Goal: Task Accomplishment & Management: Complete application form

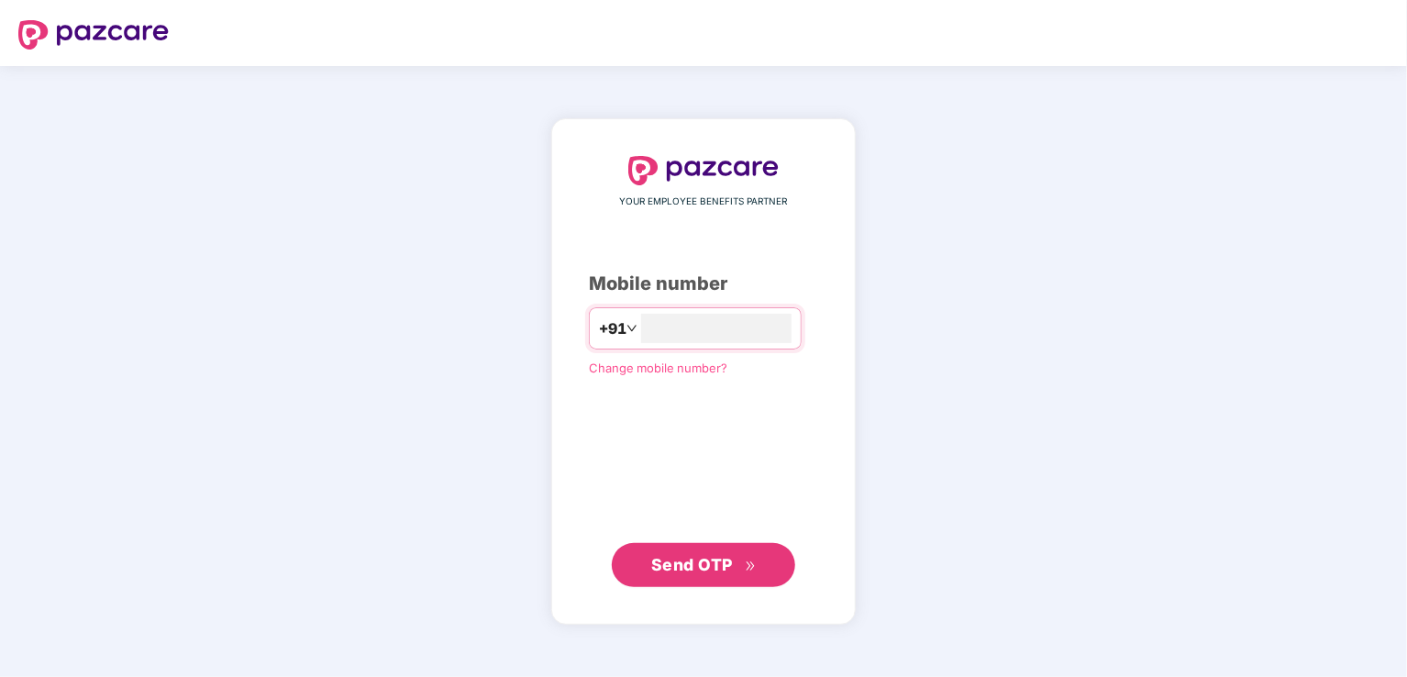
type input "**********"
click at [715, 549] on button "Send OTP" at bounding box center [703, 564] width 183 height 44
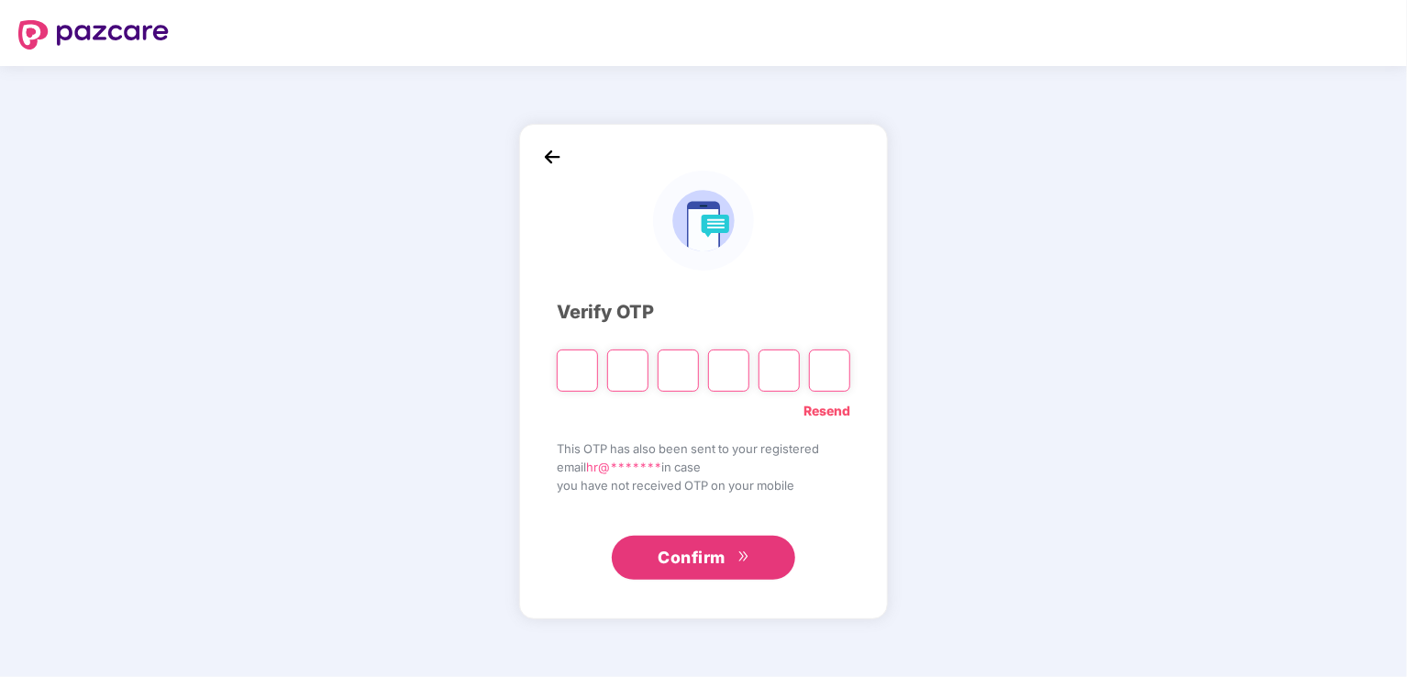
type input "*"
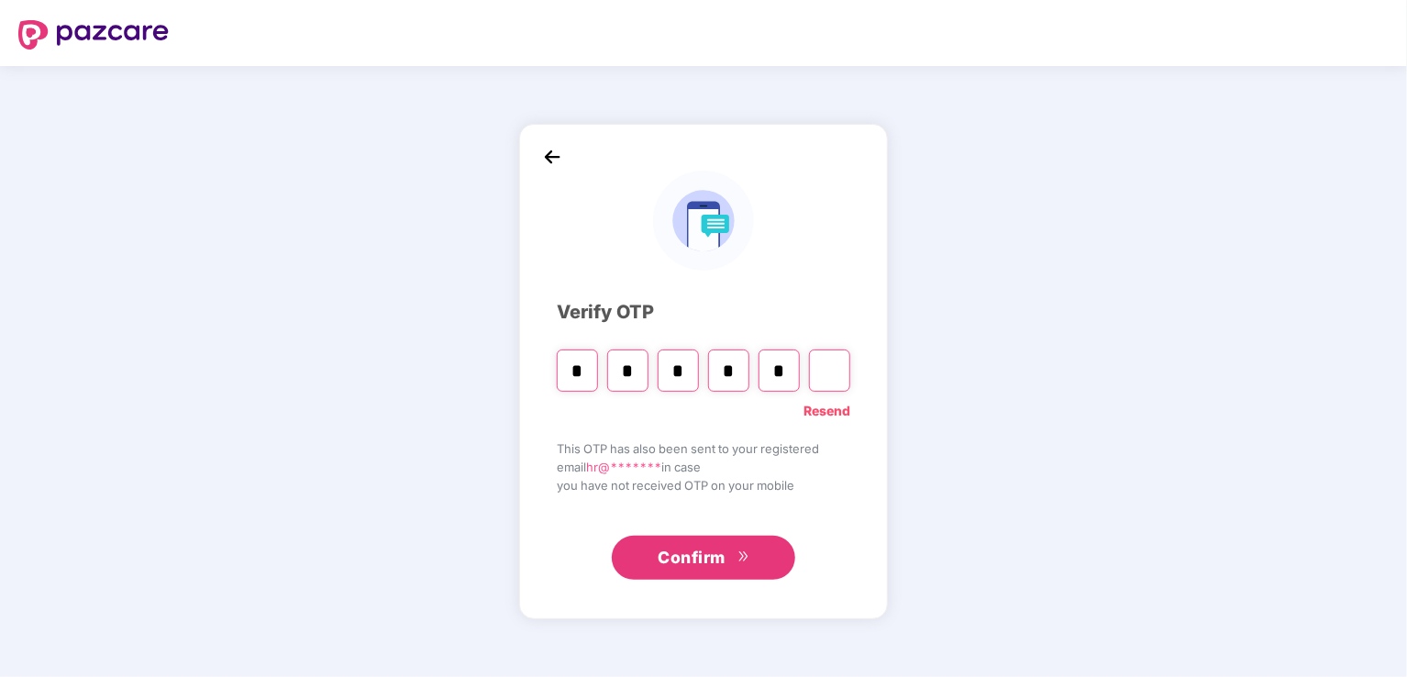
type input "*"
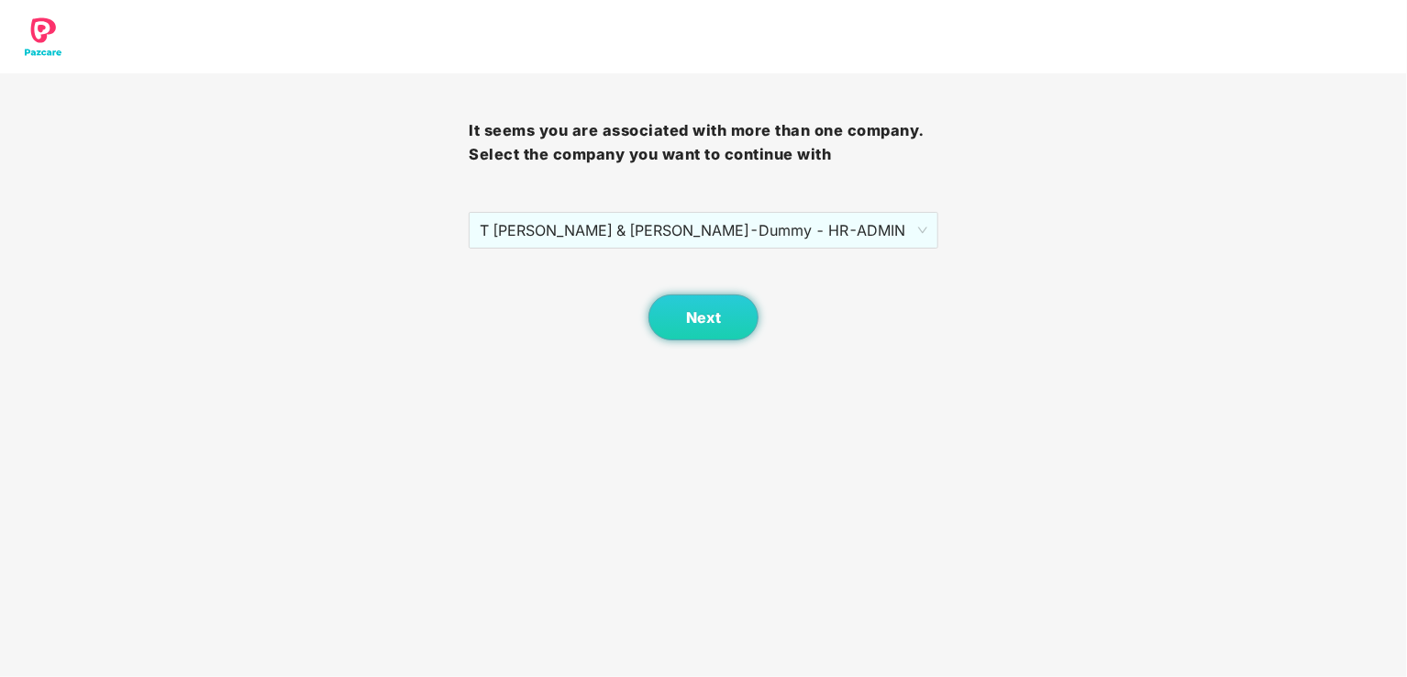
click at [920, 228] on span "T SRIRAM MEHTA & TADIMALLA - Dummy - HR - ADMIN" at bounding box center [703, 230] width 447 height 35
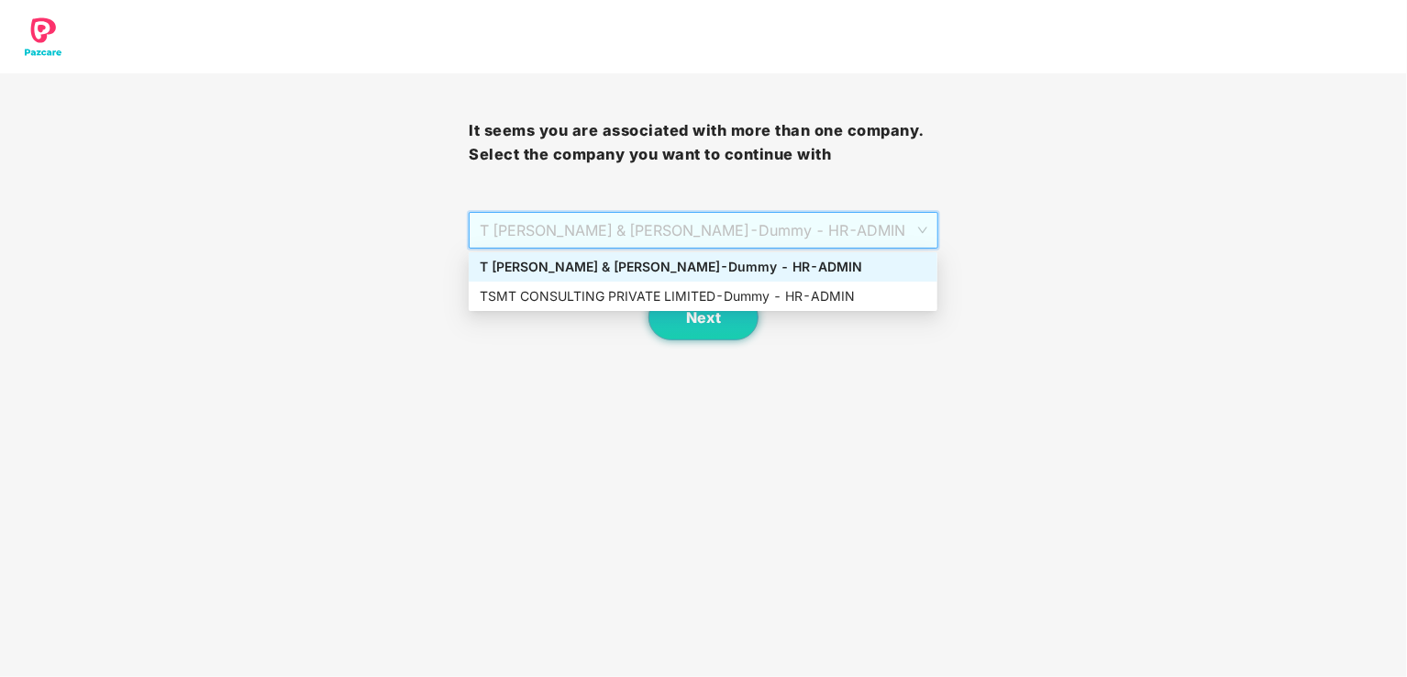
click at [849, 278] on div "T SRIRAM MEHTA & TADIMALLA - Dummy - HR - ADMIN" at bounding box center [703, 266] width 469 height 29
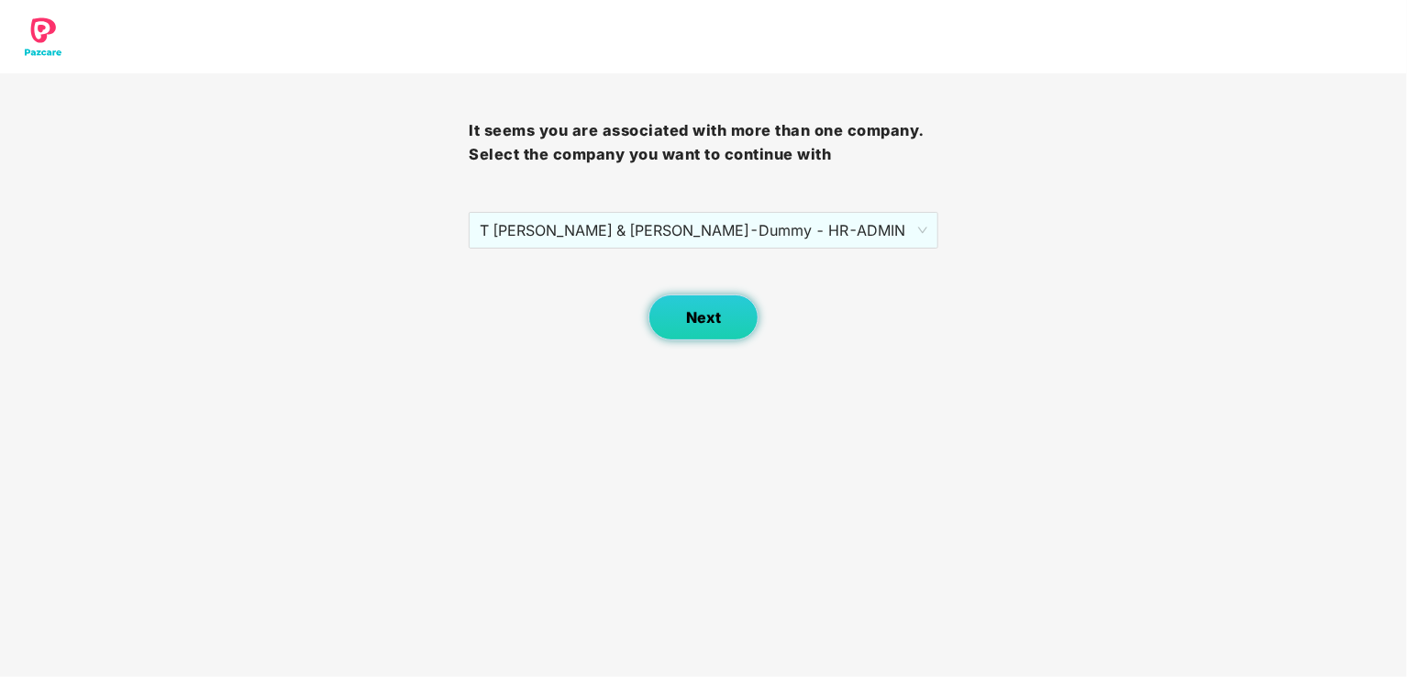
click at [711, 314] on span "Next" at bounding box center [703, 317] width 35 height 17
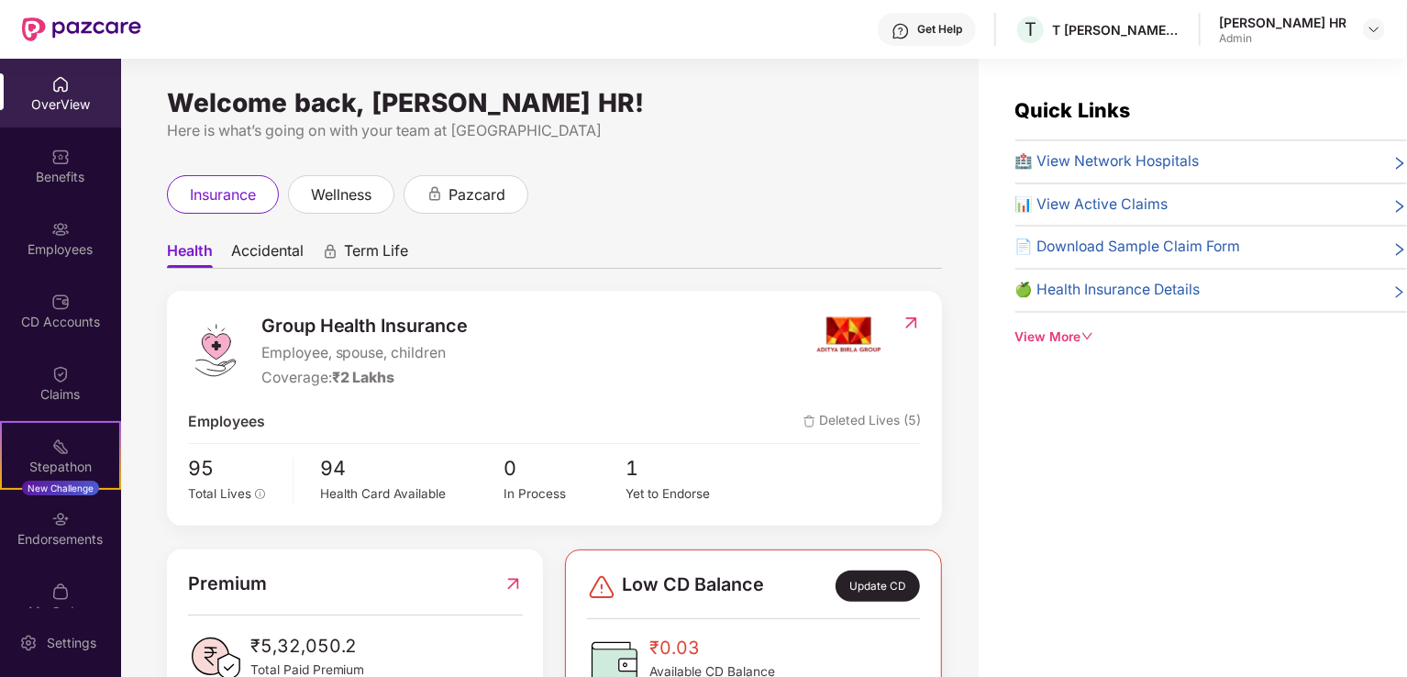
click at [58, 318] on div "CD Accounts" at bounding box center [60, 322] width 121 height 18
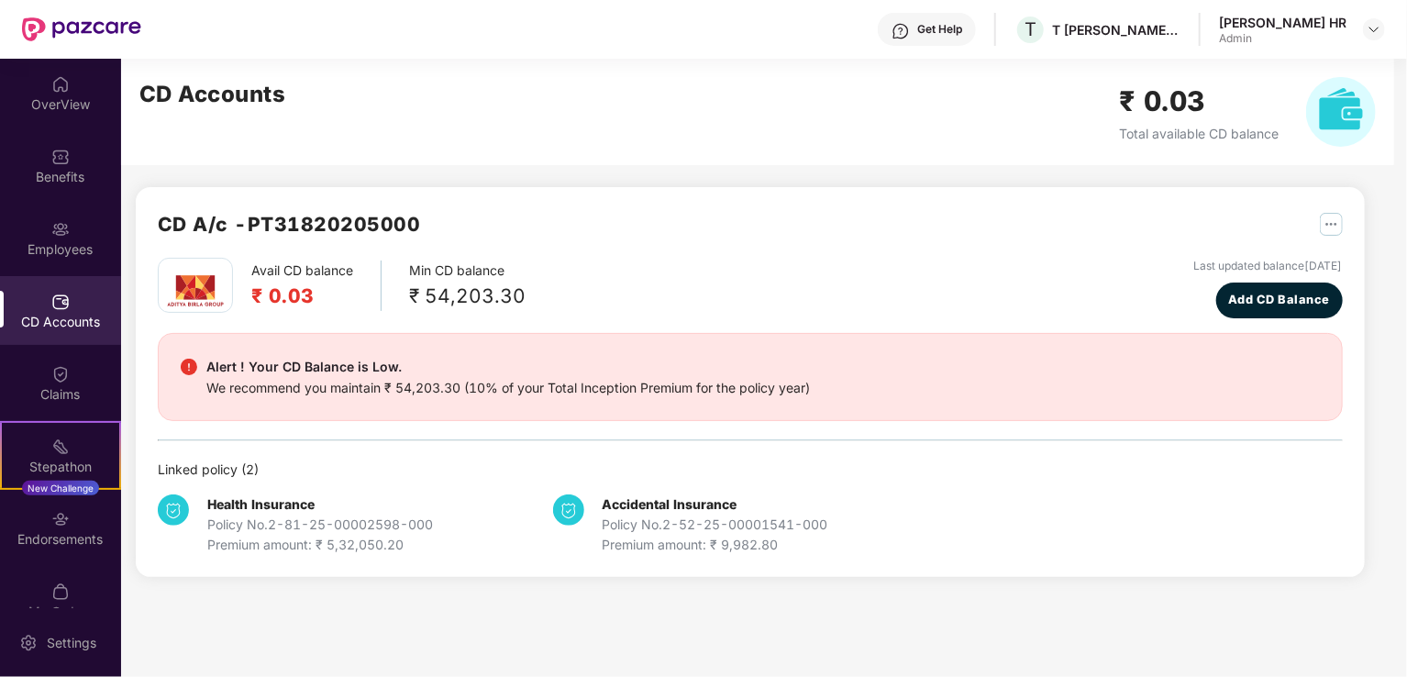
click at [56, 232] on img at bounding box center [60, 229] width 18 height 18
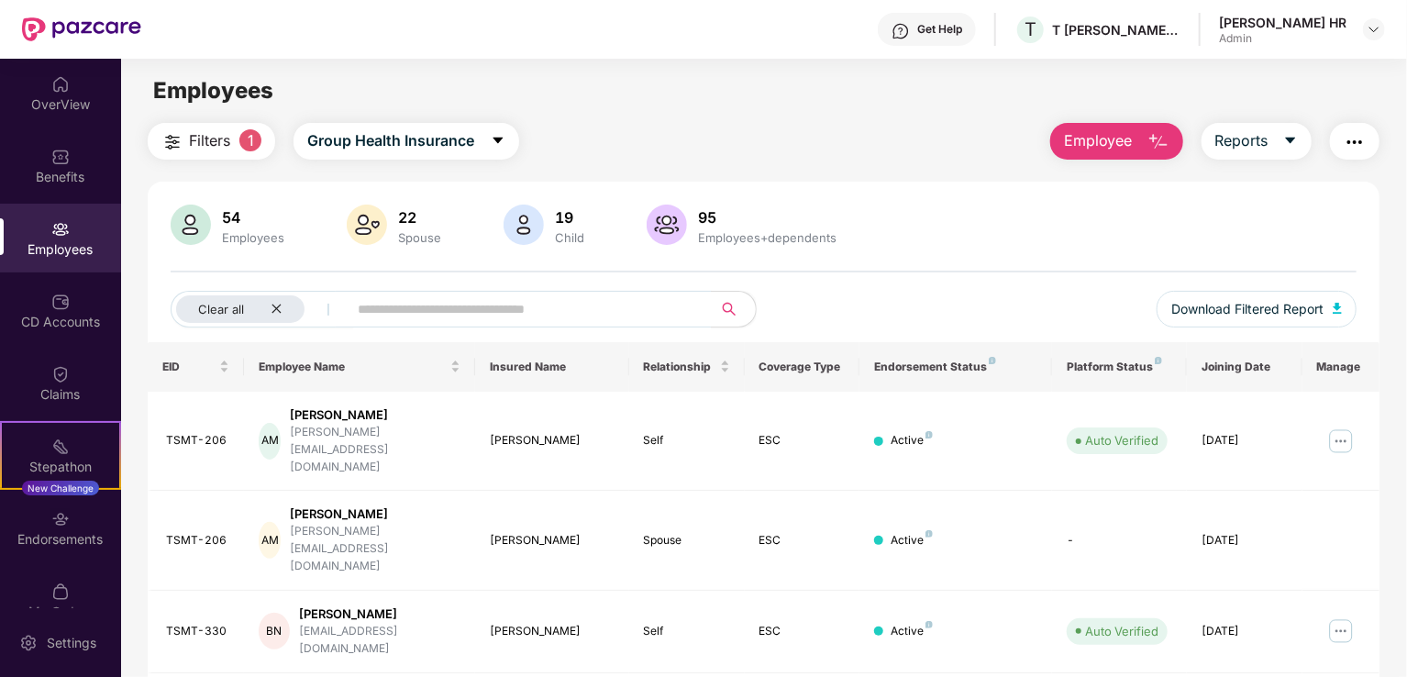
click at [1163, 137] on img "button" at bounding box center [1158, 142] width 22 height 22
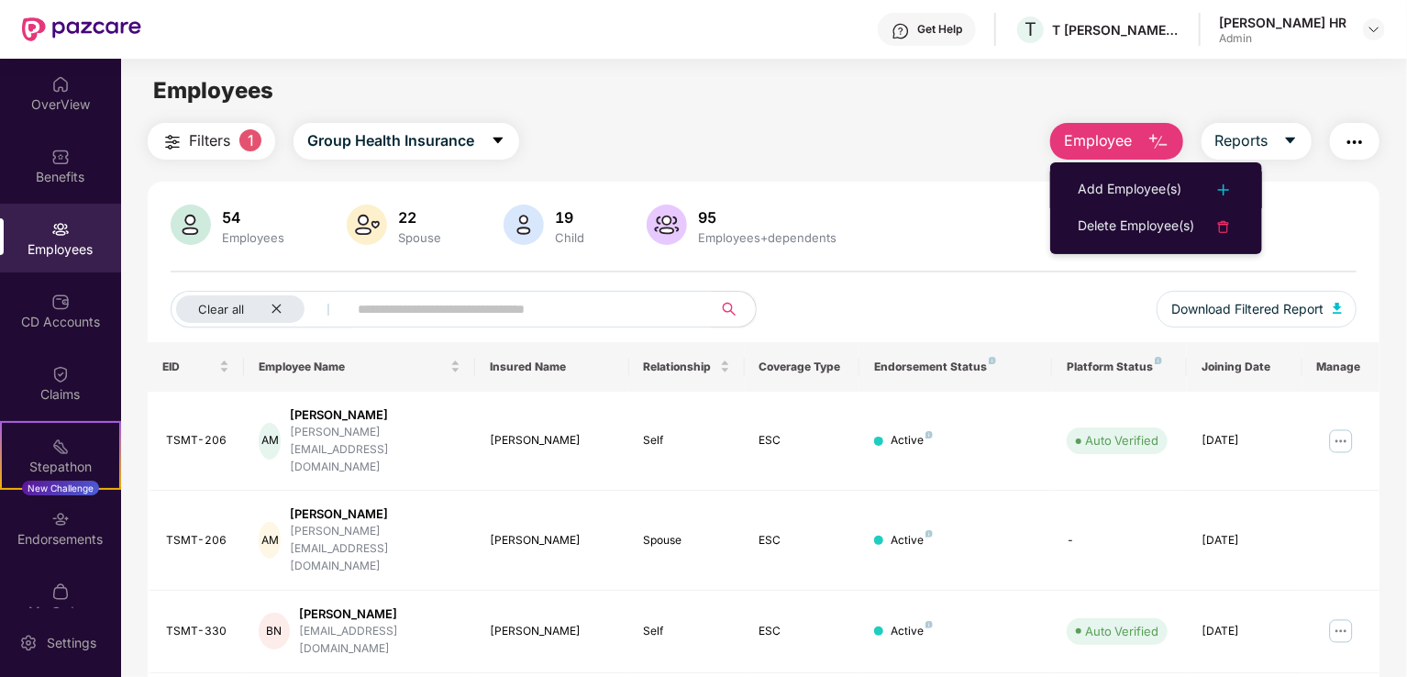
click at [1161, 190] on div "Add Employee(s)" at bounding box center [1129, 190] width 104 height 22
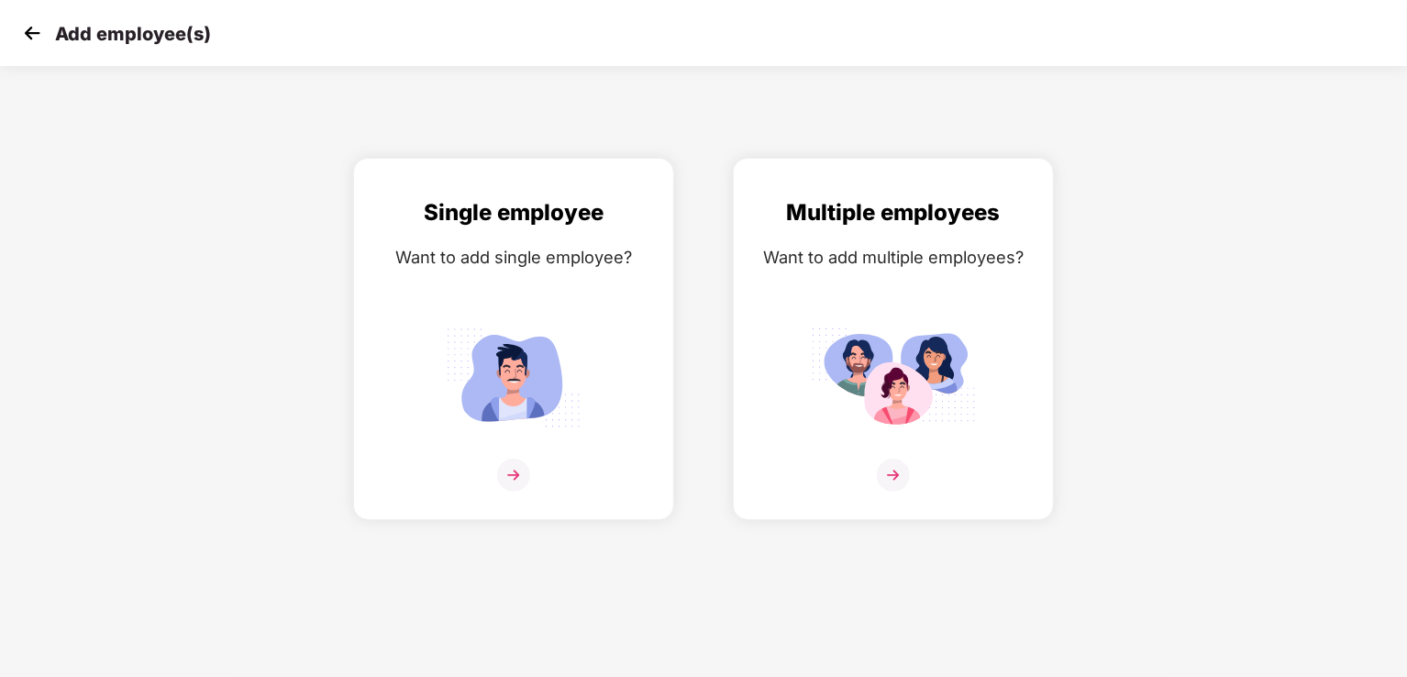
click at [578, 327] on img at bounding box center [513, 377] width 165 height 115
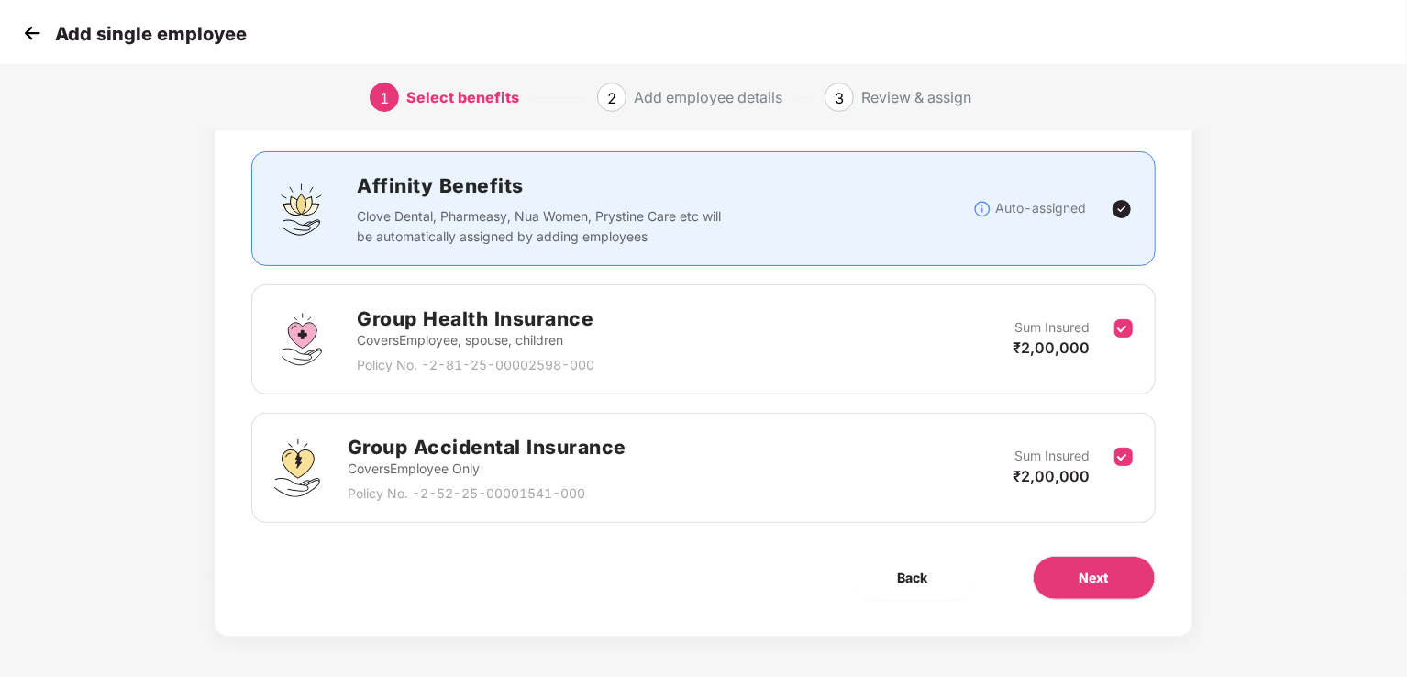
scroll to position [108, 0]
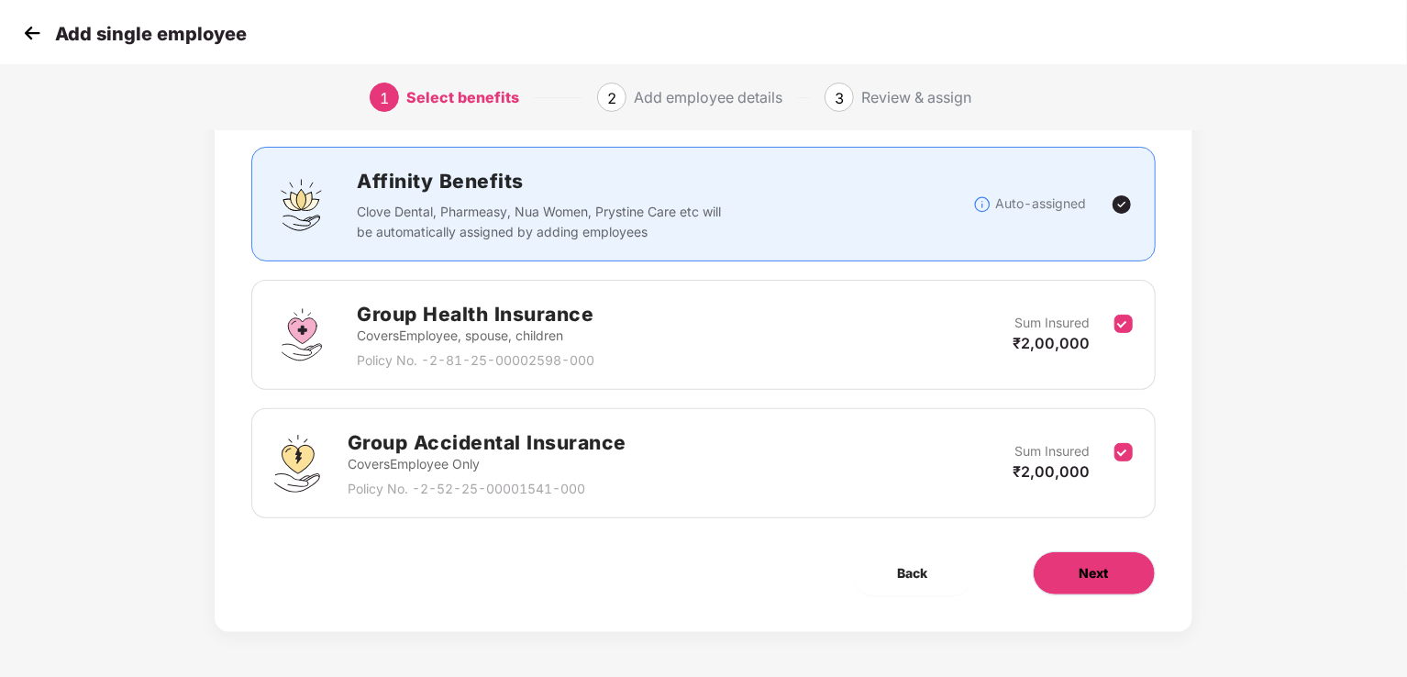
click at [1077, 552] on button "Next" at bounding box center [1094, 573] width 123 height 44
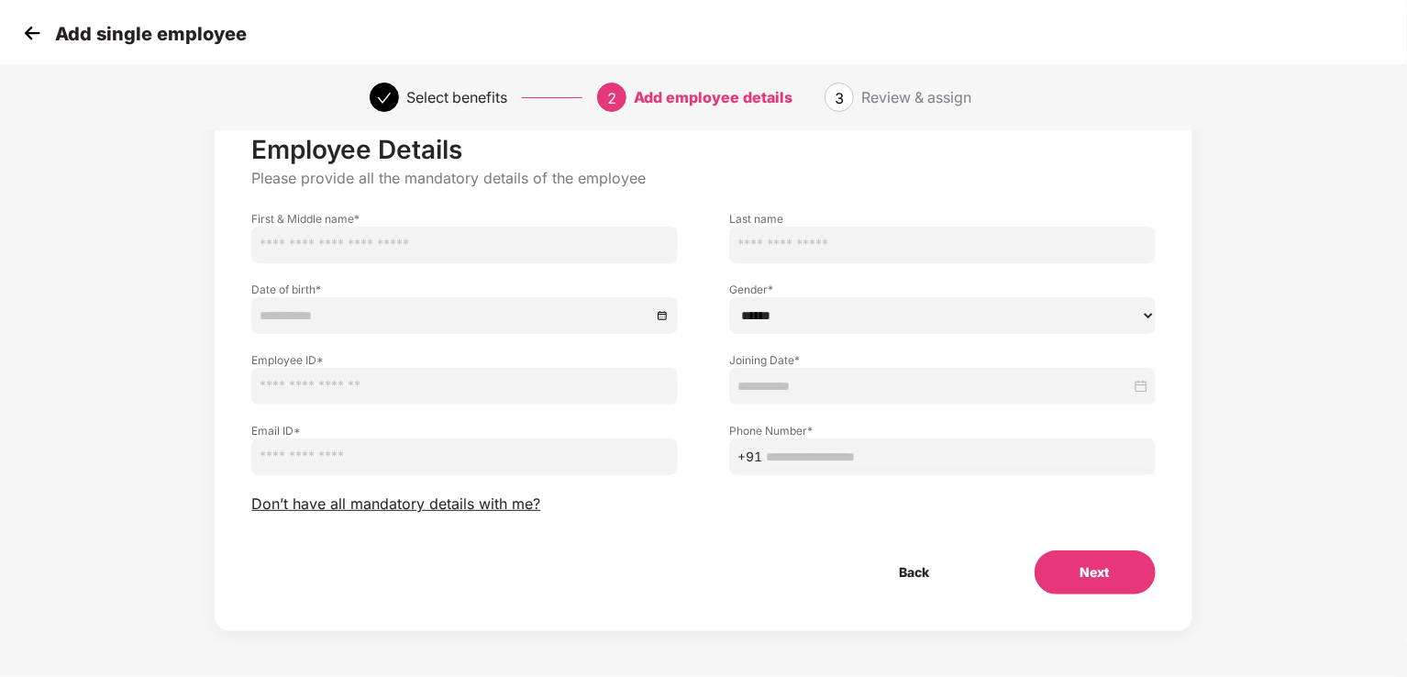
scroll to position [0, 0]
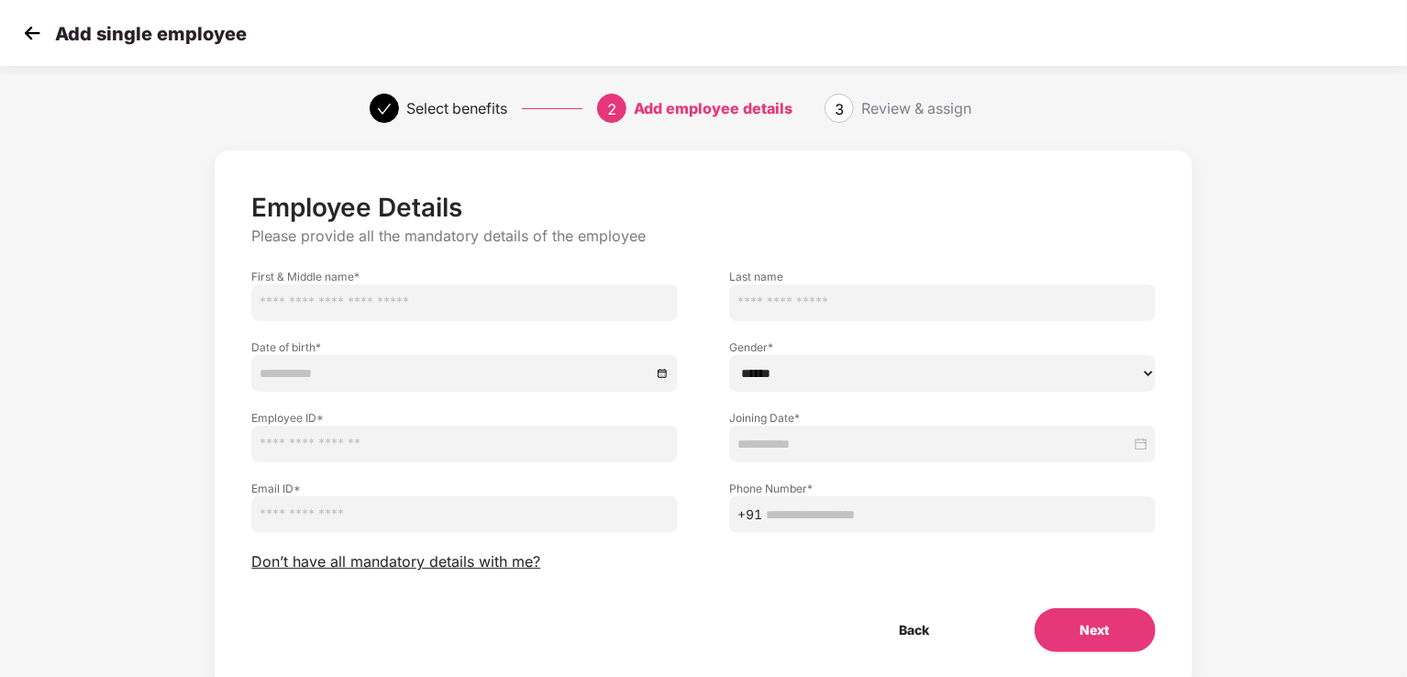
click at [536, 303] on input "text" at bounding box center [464, 302] width 426 height 37
type input "*****"
click at [759, 297] on input "text" at bounding box center [942, 302] width 426 height 37
type input "*********"
click at [348, 371] on input at bounding box center [456, 373] width 392 height 20
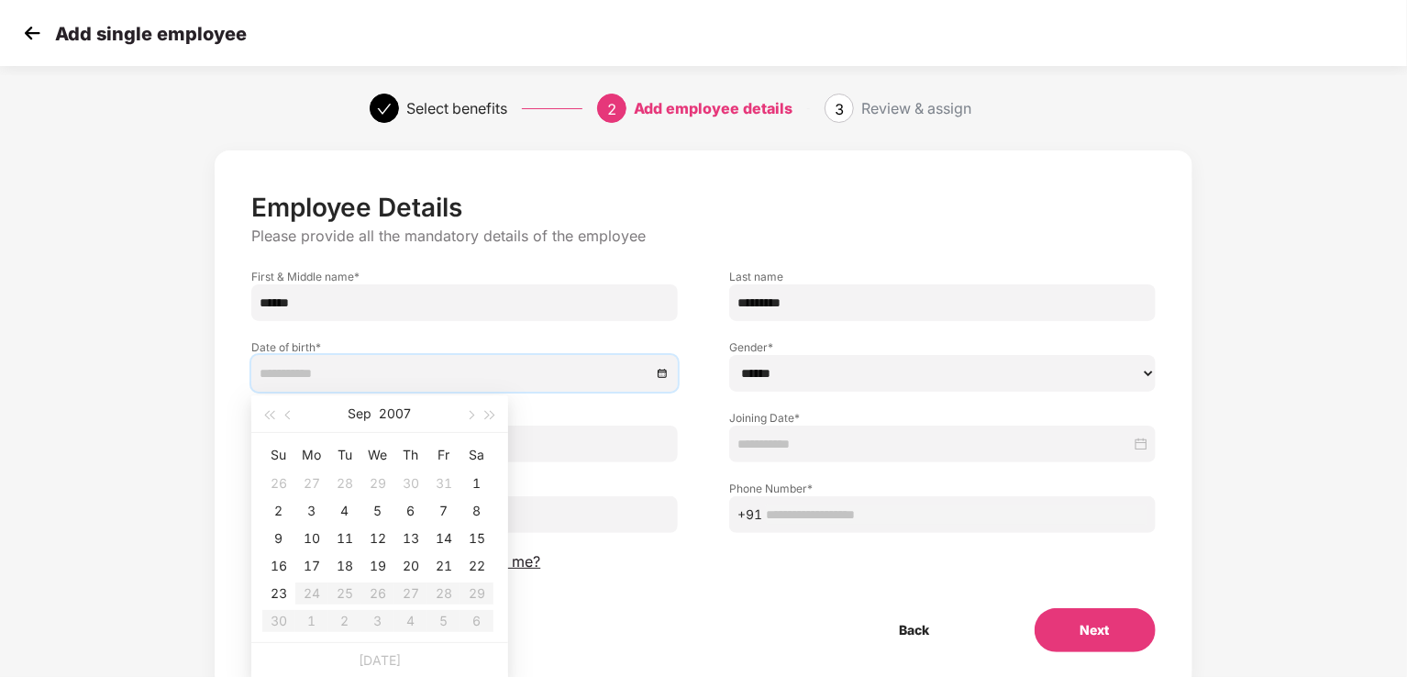
click at [521, 330] on div "Date of birth *" at bounding box center [465, 356] width 478 height 71
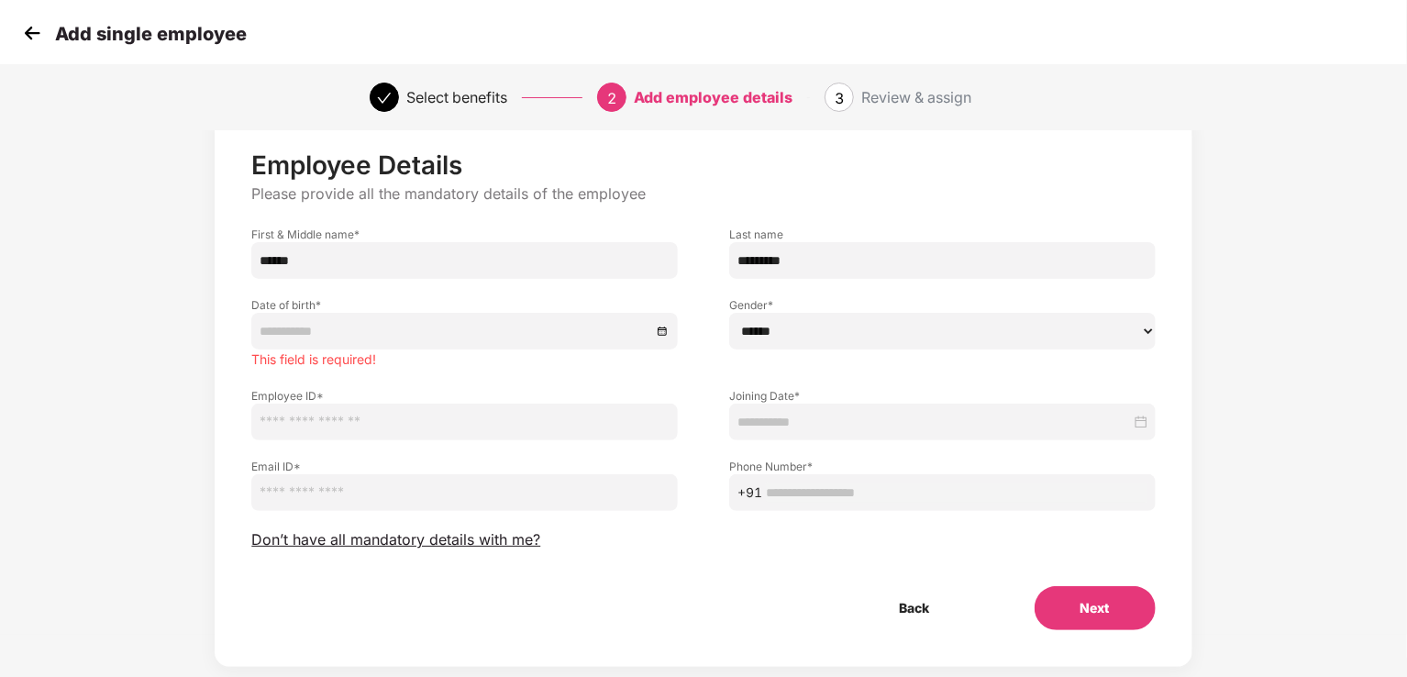
scroll to position [78, 0]
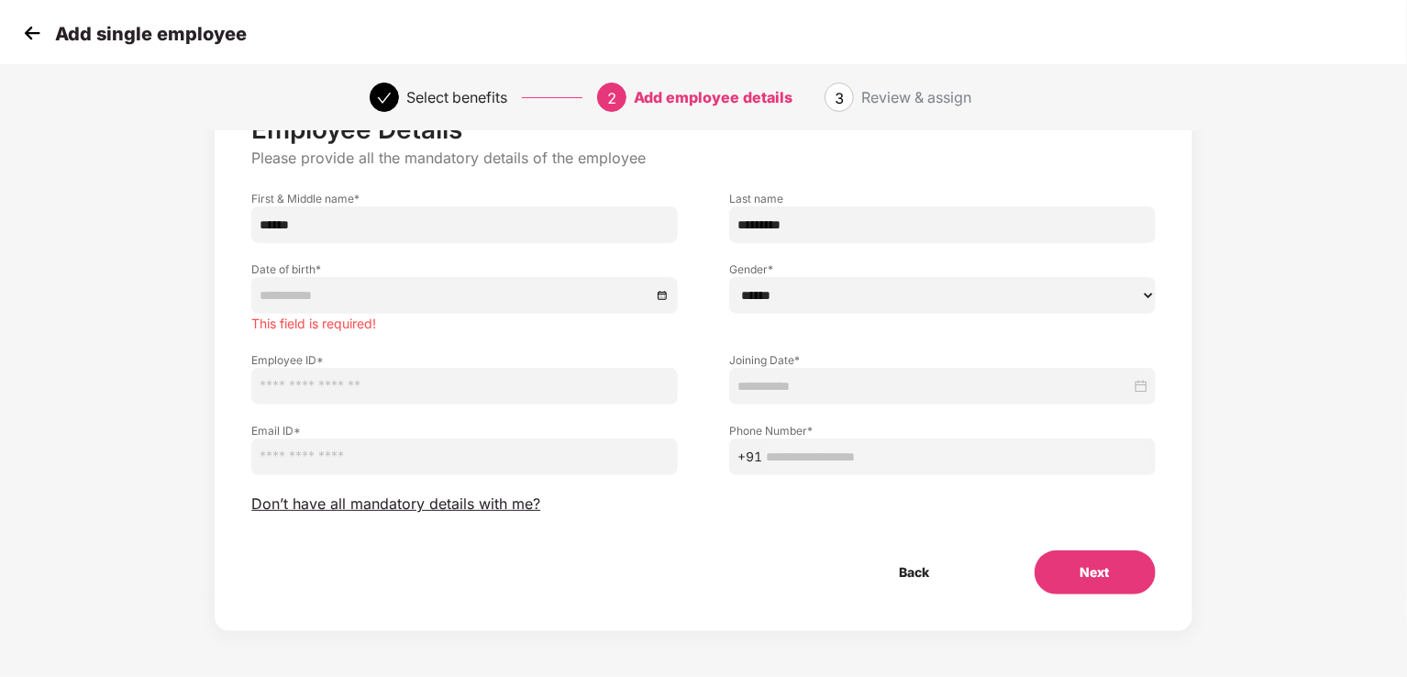
click at [370, 507] on span "Don’t have all mandatory details with me?" at bounding box center [395, 503] width 289 height 19
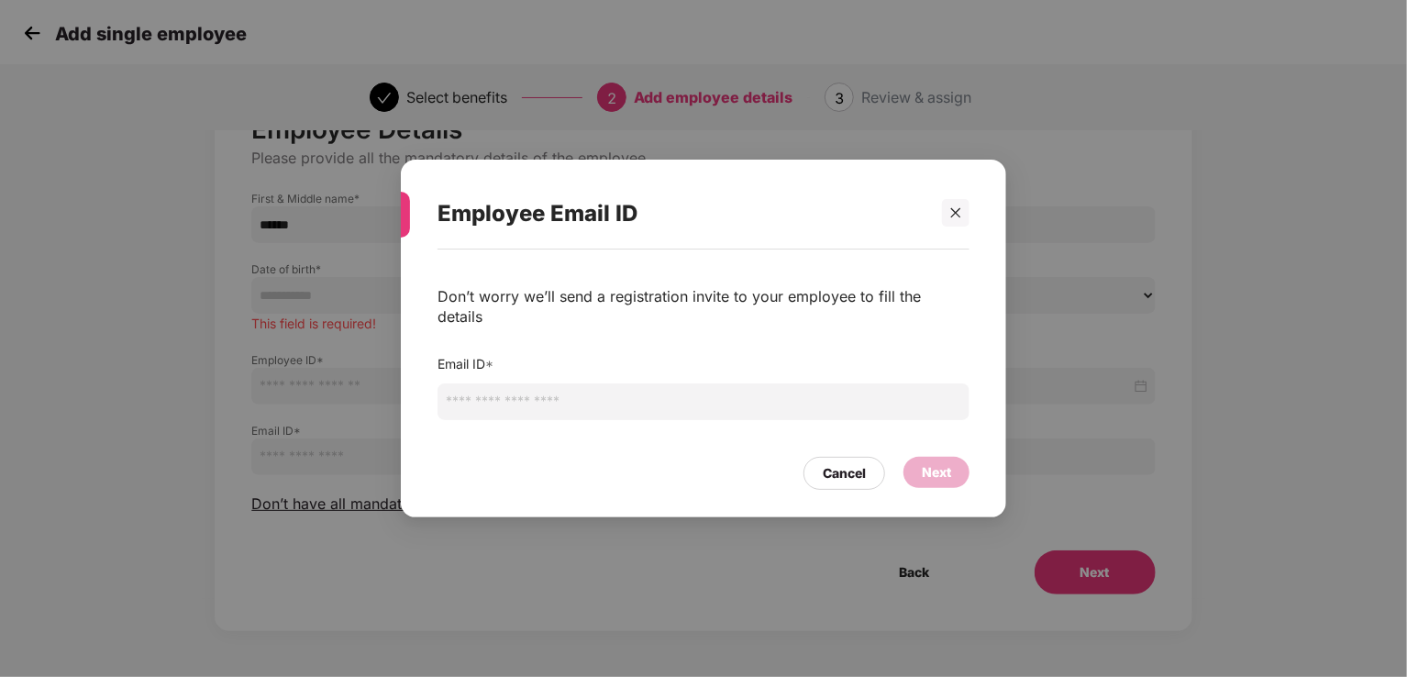
click at [541, 384] on input "email" at bounding box center [703, 401] width 532 height 37
type input "**********"
click at [942, 462] on div "Next" at bounding box center [936, 472] width 29 height 20
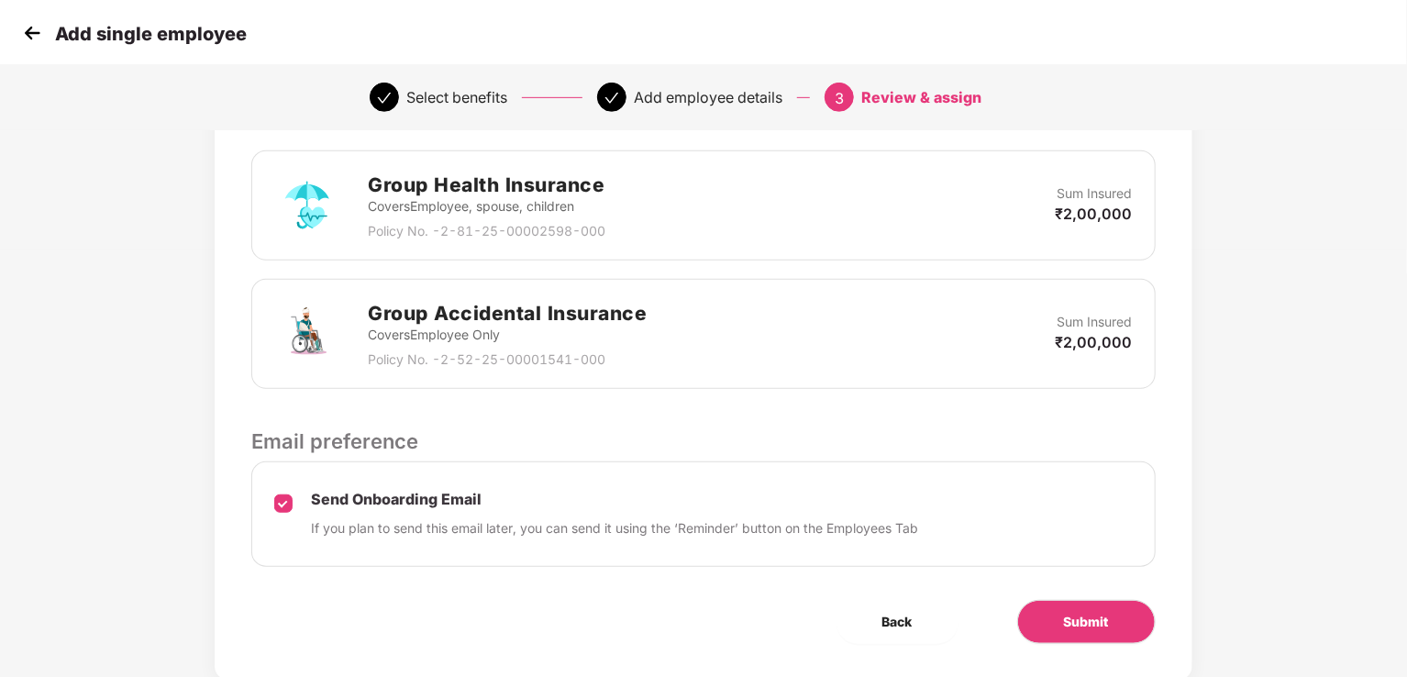
scroll to position [458, 0]
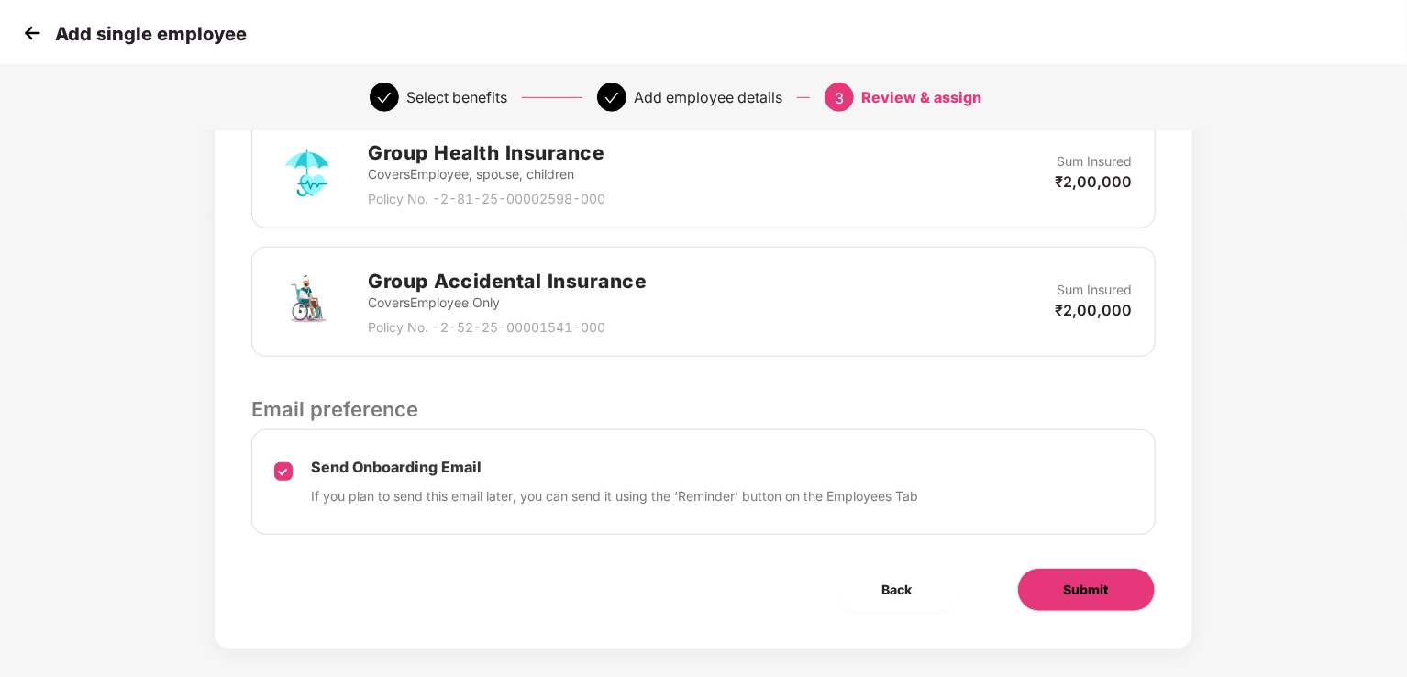
click at [1068, 577] on button "Submit" at bounding box center [1086, 590] width 138 height 44
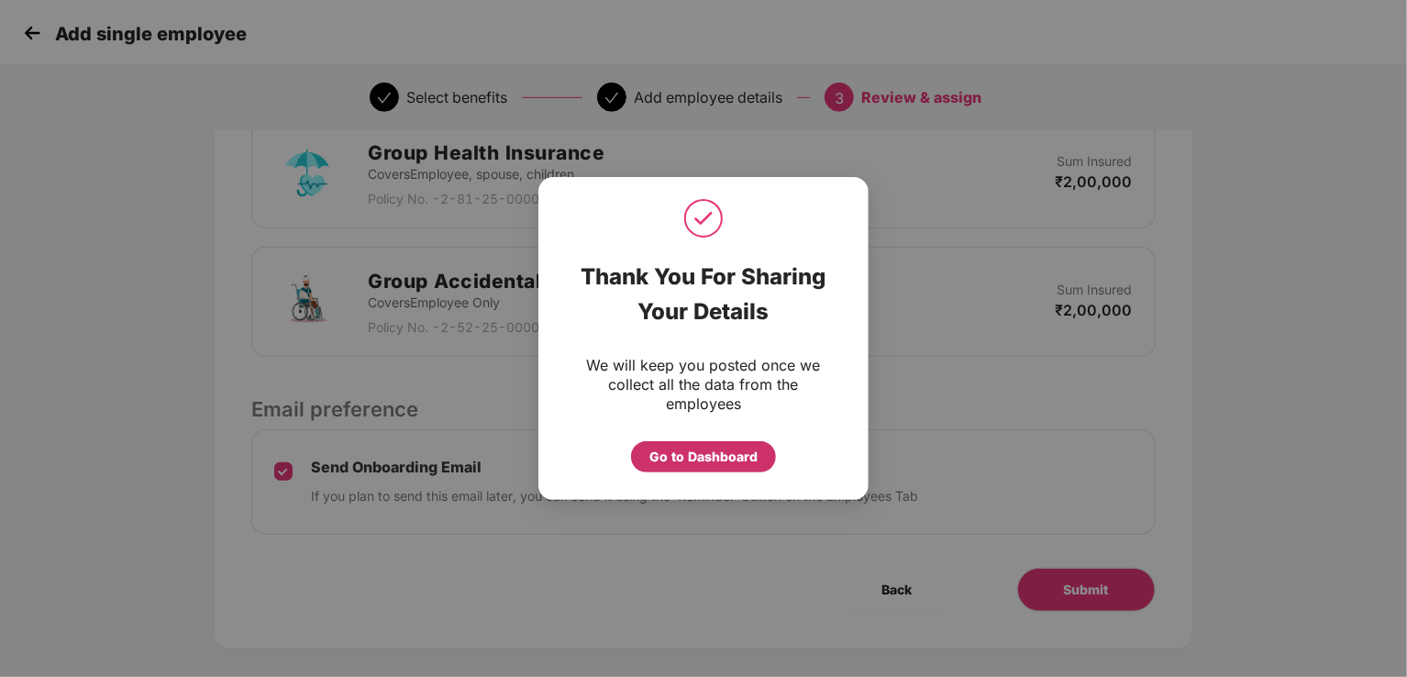
click at [718, 460] on div "Go to Dashboard" at bounding box center [703, 457] width 108 height 20
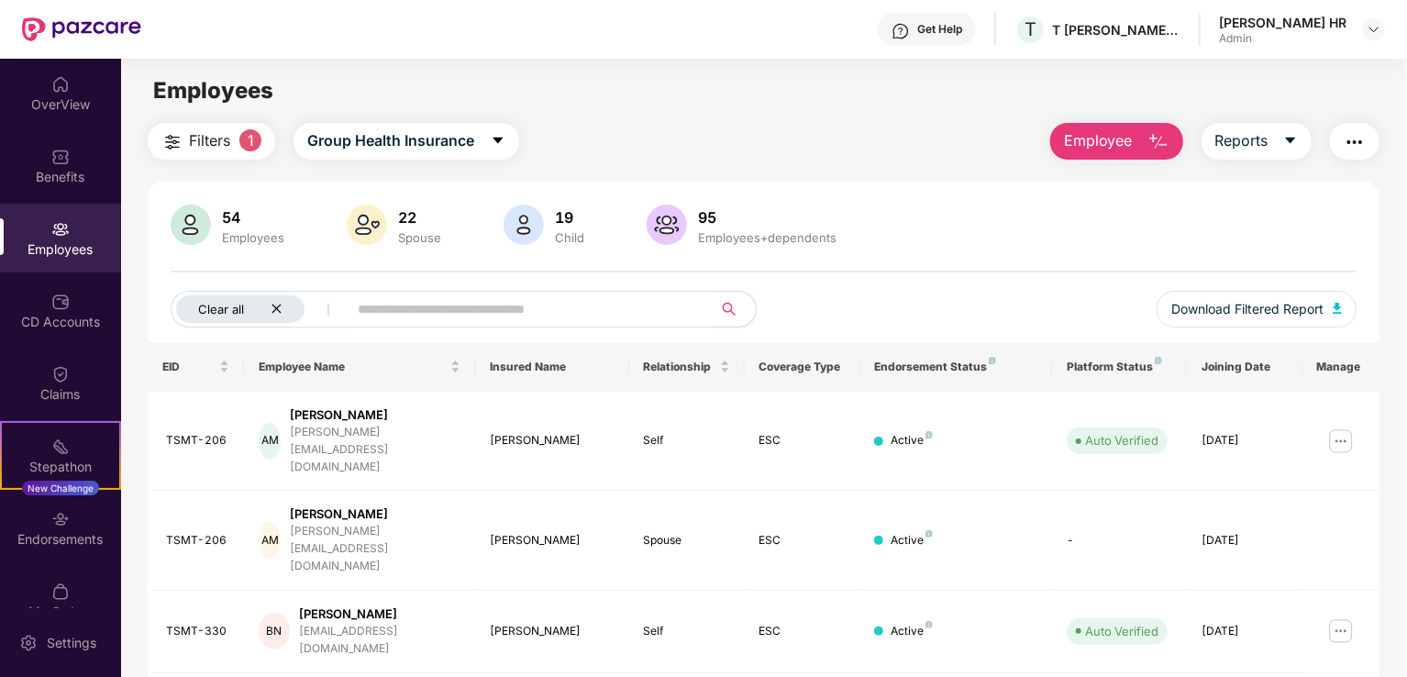
click at [273, 313] on icon "close" at bounding box center [277, 309] width 12 height 12
click at [80, 243] on div "Employees" at bounding box center [60, 249] width 121 height 18
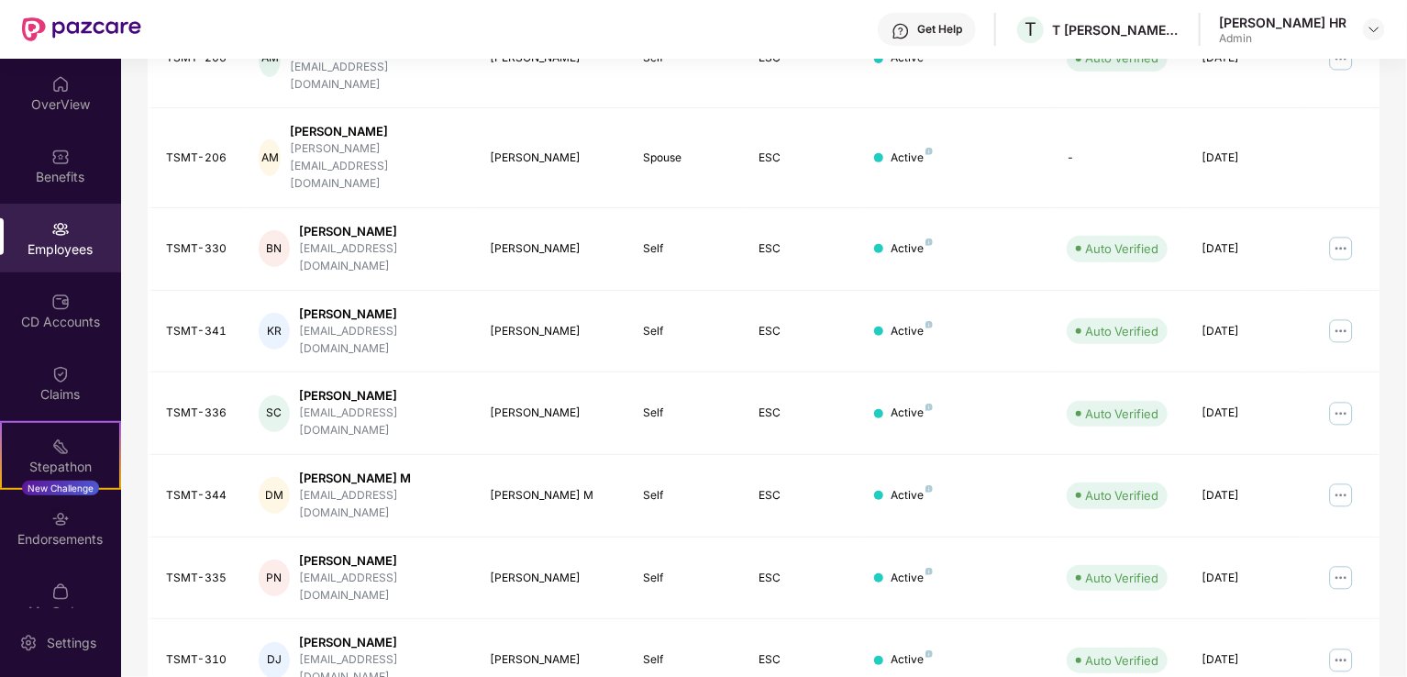
scroll to position [264, 0]
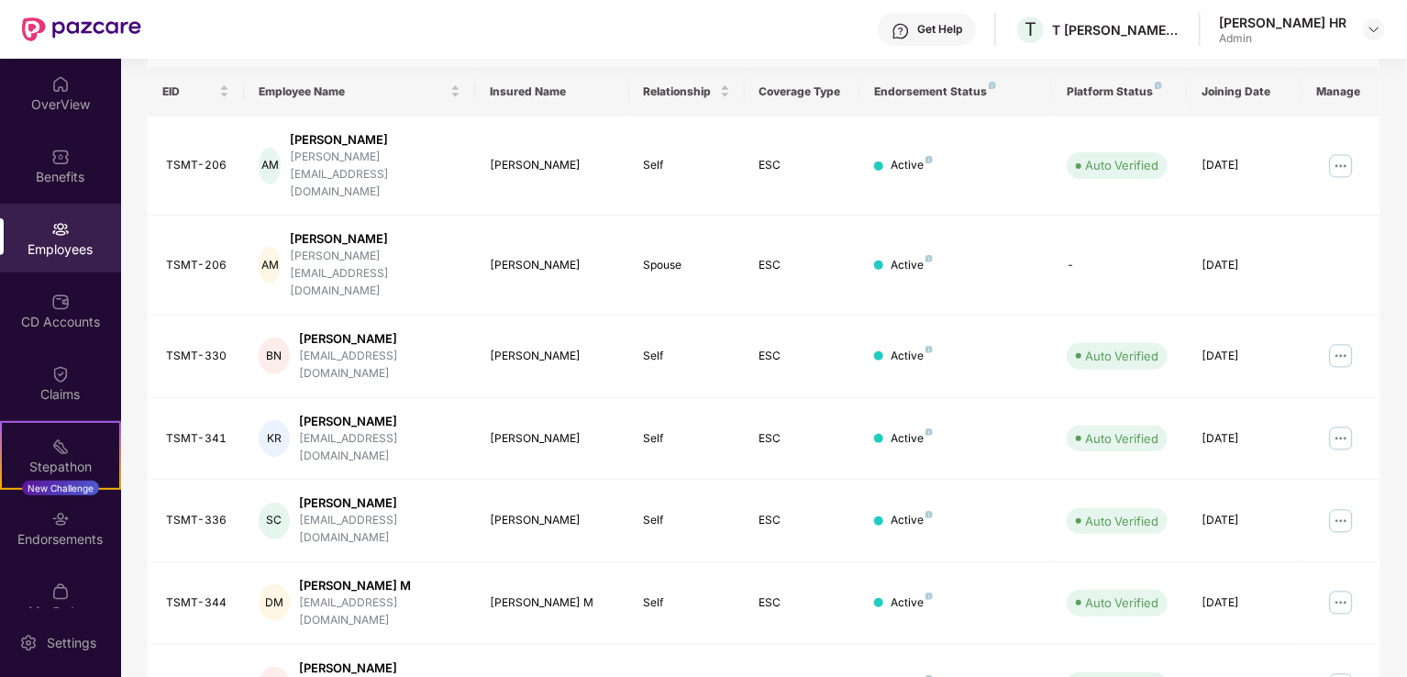
scroll to position [447, 0]
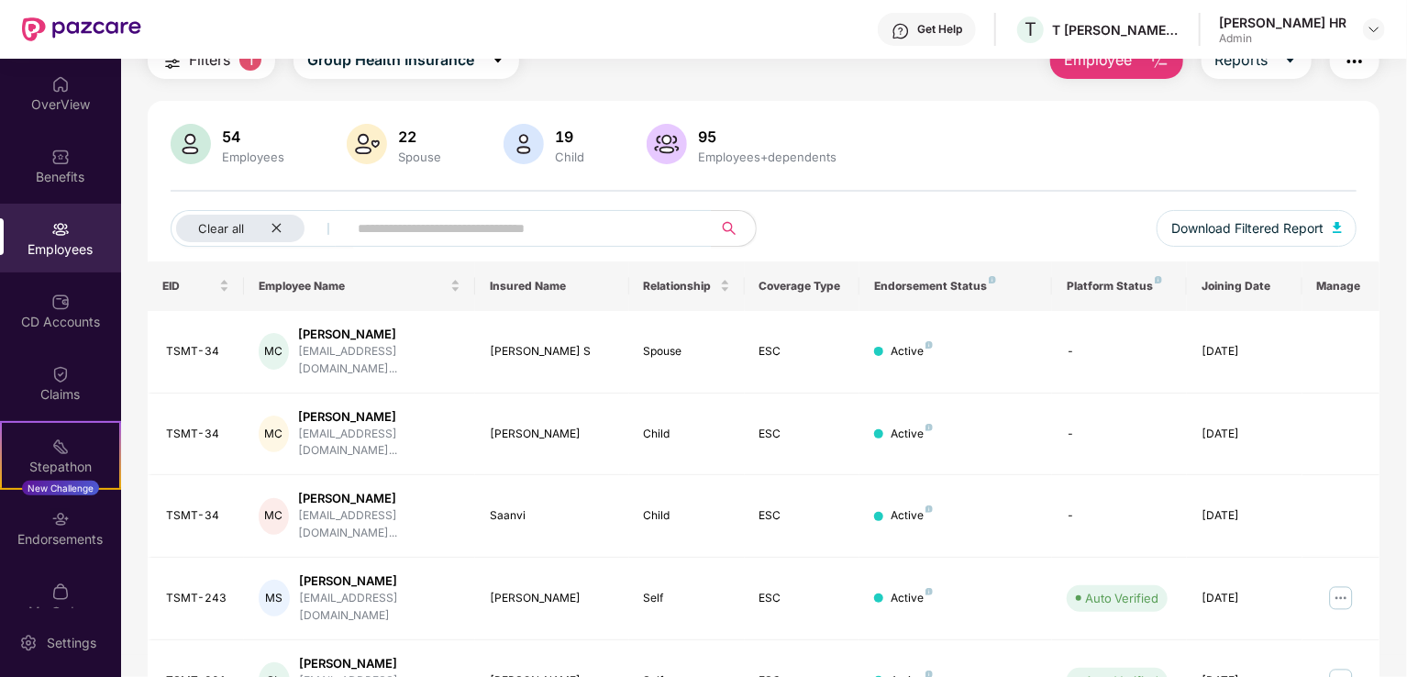
scroll to position [0, 0]
